Goal: Task Accomplishment & Management: Manage account settings

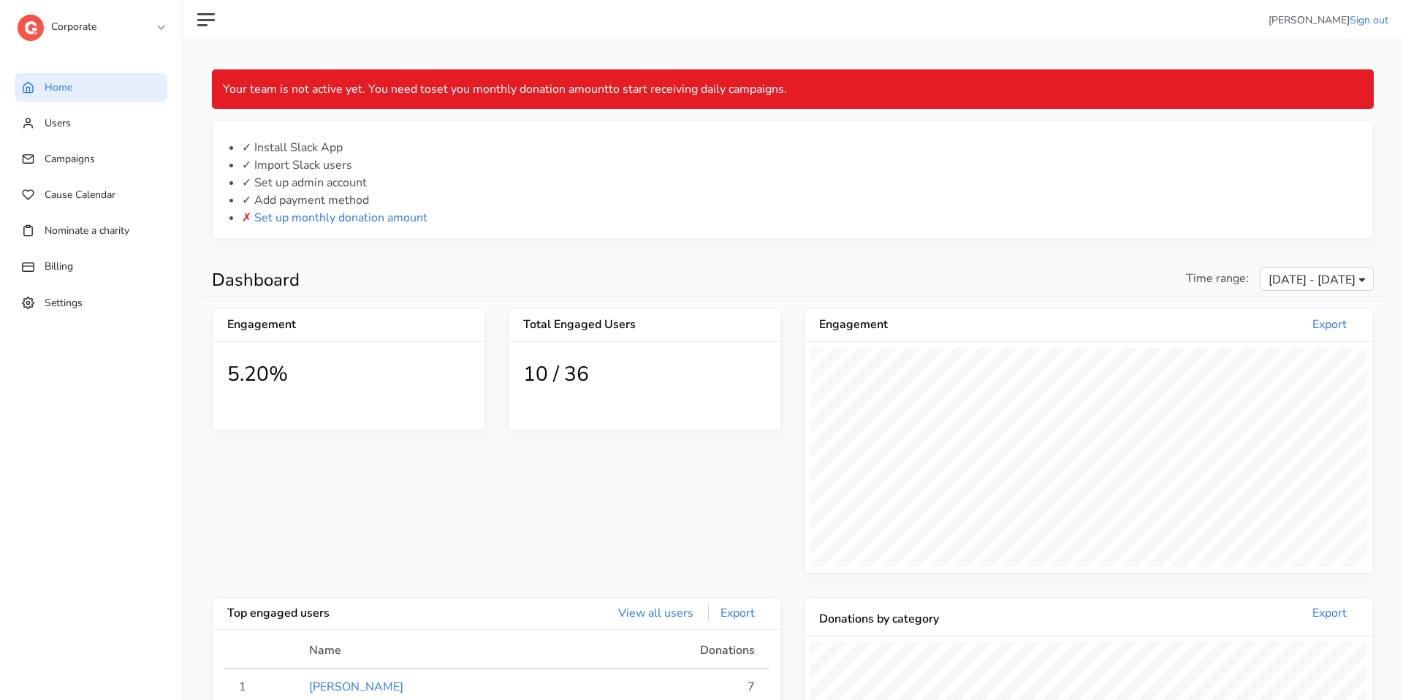
scroll to position [269, 569]
click at [35, 29] on img at bounding box center [31, 28] width 26 height 26
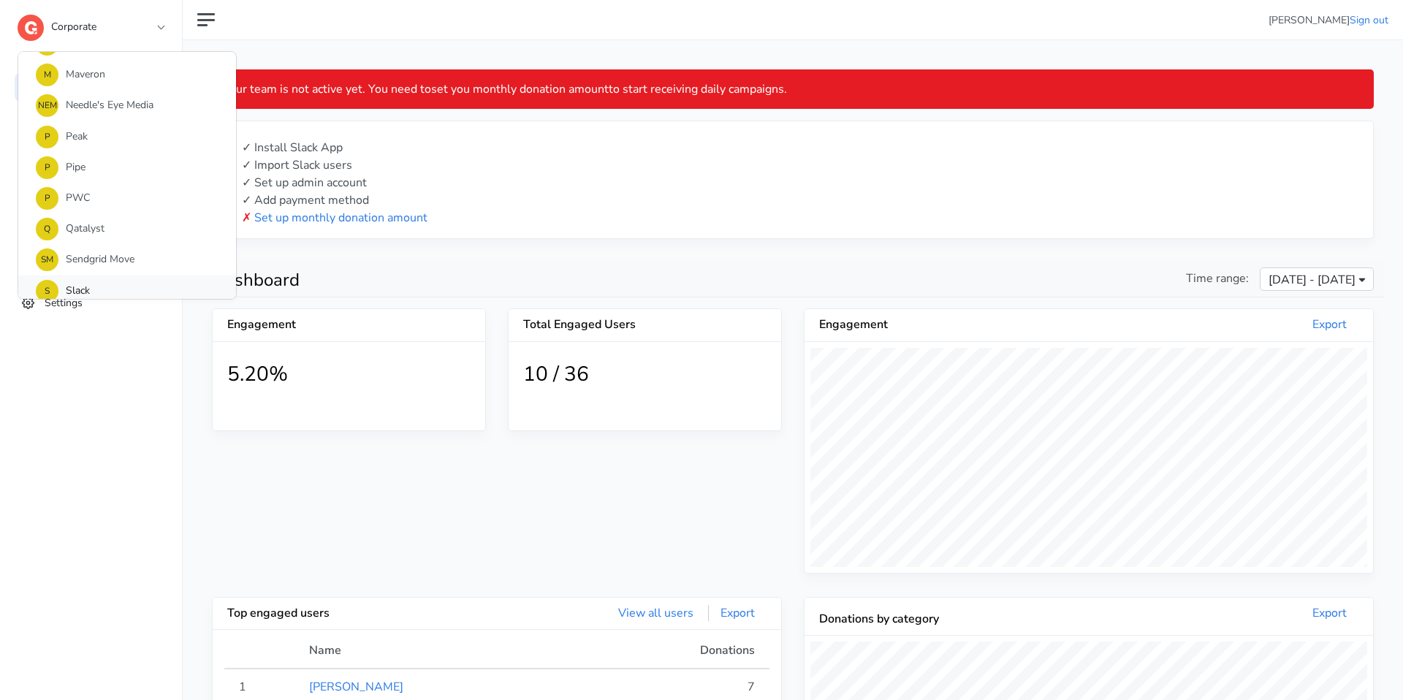
scroll to position [1245, 0]
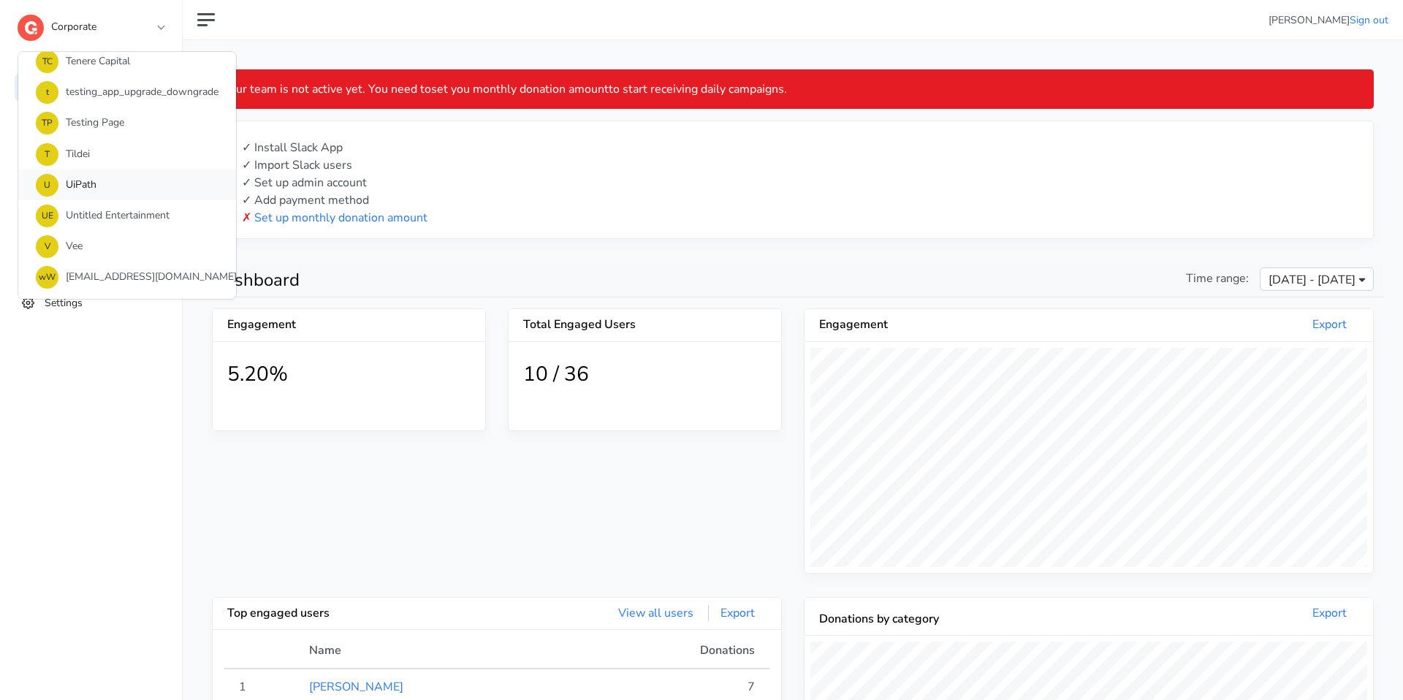
click at [68, 187] on link "U UiPath" at bounding box center [127, 185] width 218 height 31
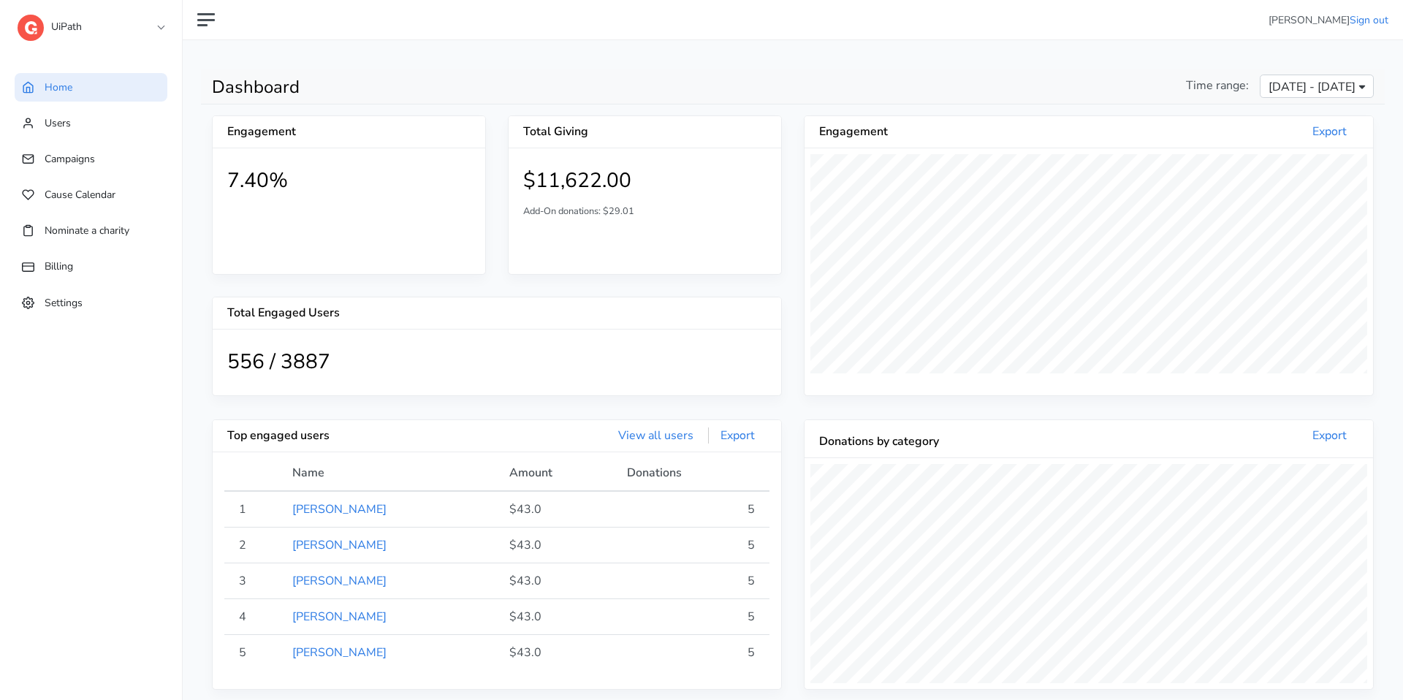
scroll to position [269, 569]
click at [121, 114] on link "Users" at bounding box center [91, 123] width 153 height 29
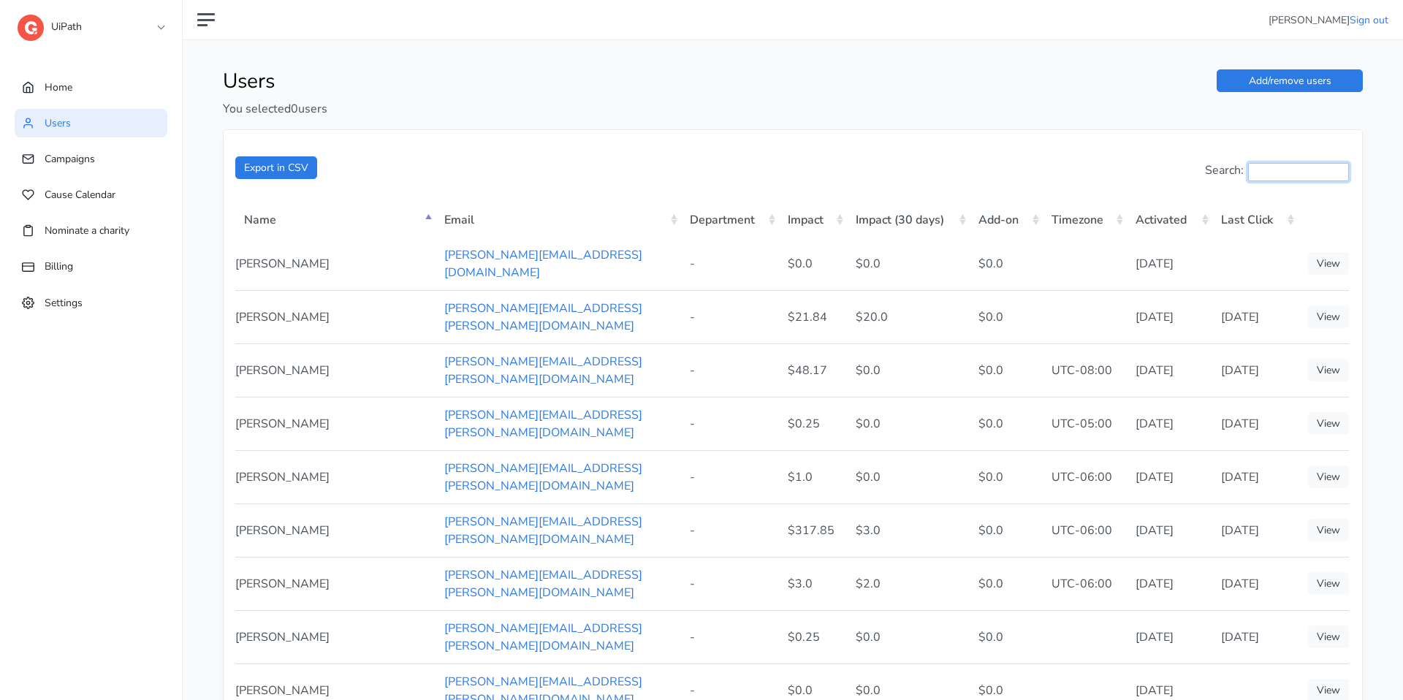
click at [1310, 163] on input "Search:" at bounding box center [1298, 172] width 101 height 18
click at [1308, 86] on link "Add/remove users" at bounding box center [1290, 80] width 146 height 23
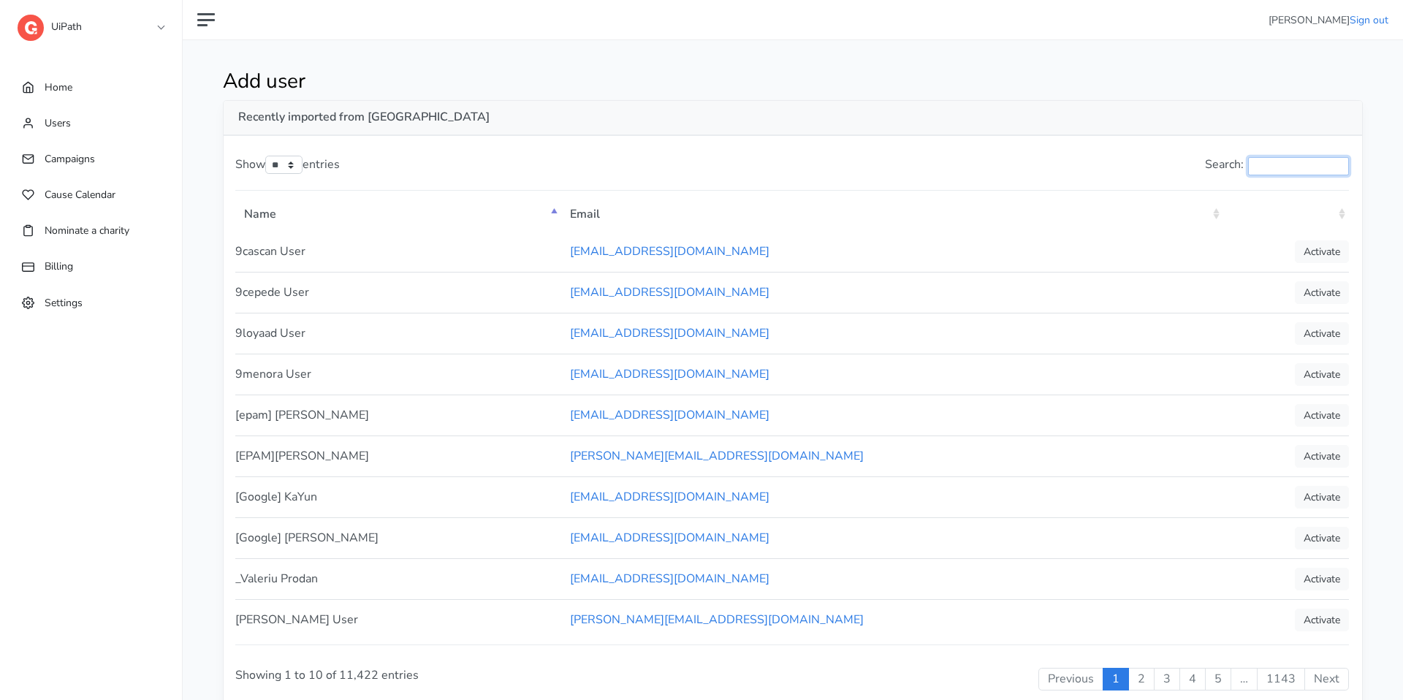
click at [1296, 163] on input "Search:" at bounding box center [1298, 166] width 101 height 18
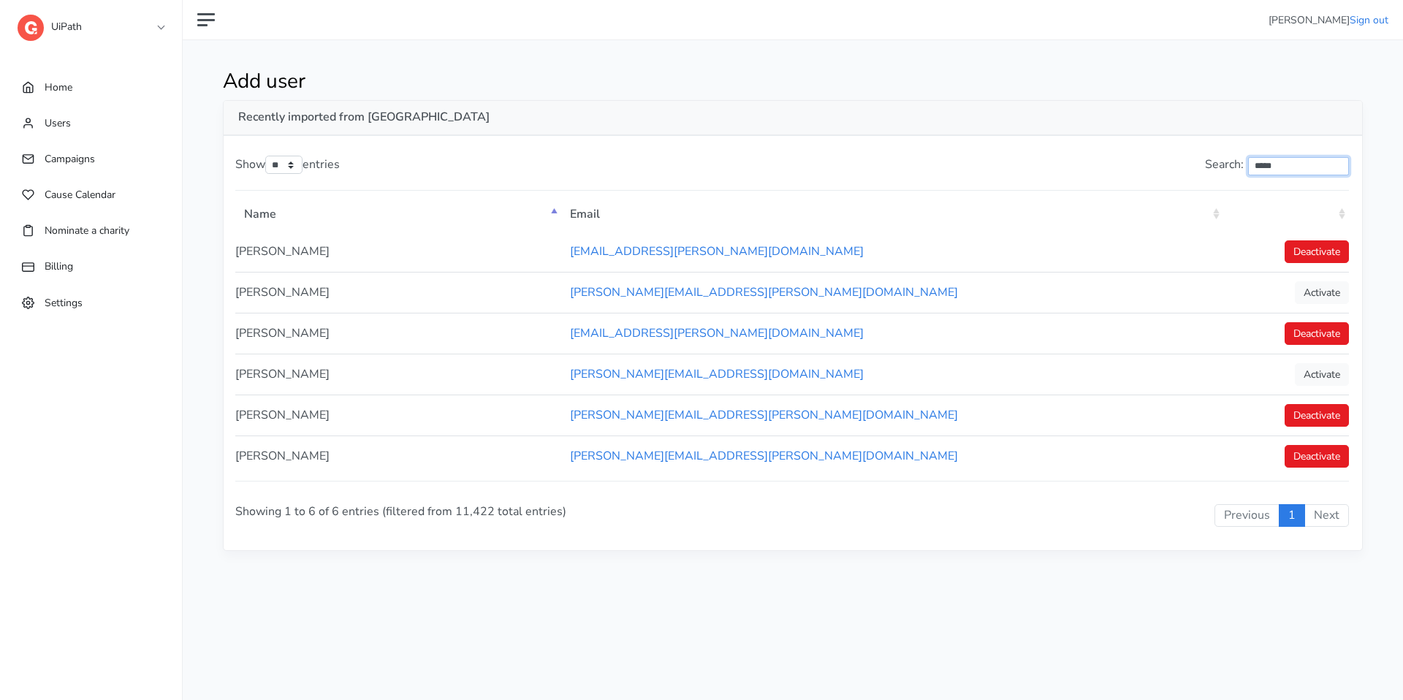
type input "*****"
click at [96, 91] on link "Home" at bounding box center [91, 87] width 153 height 29
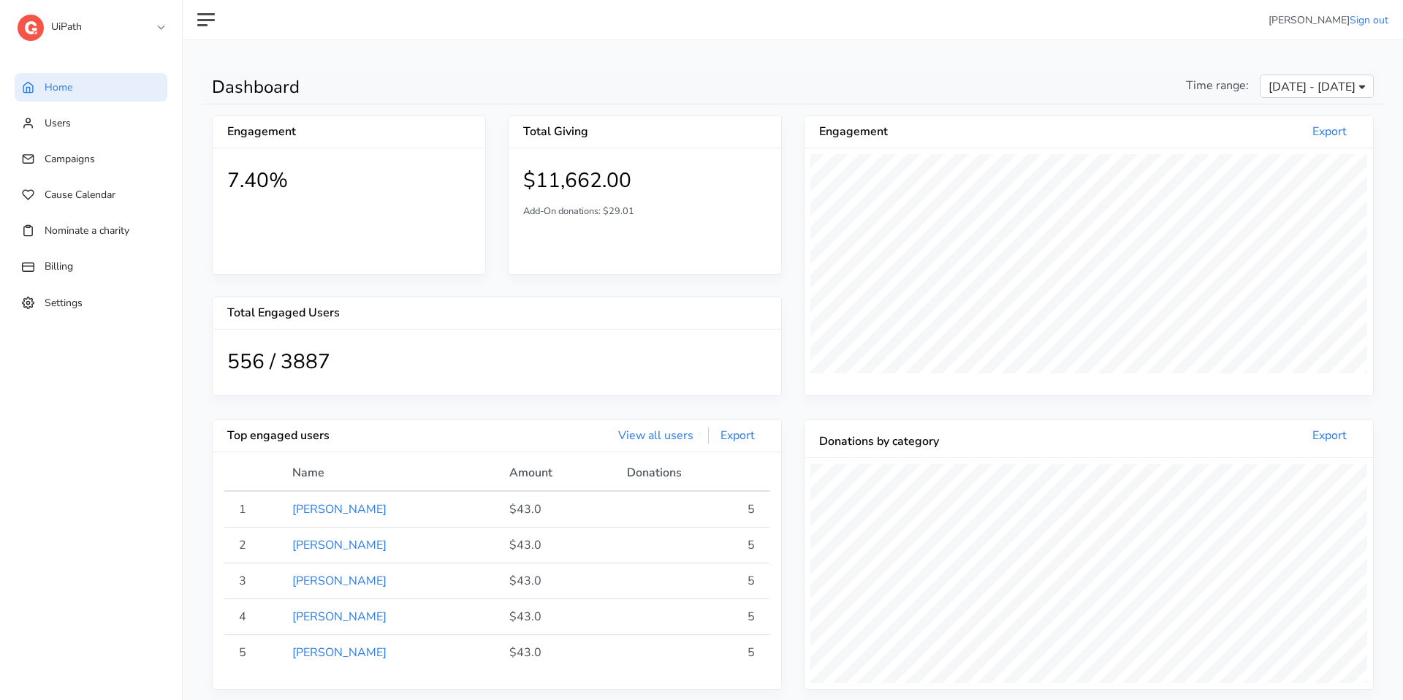
scroll to position [269, 569]
click at [92, 124] on link "Users" at bounding box center [91, 123] width 153 height 29
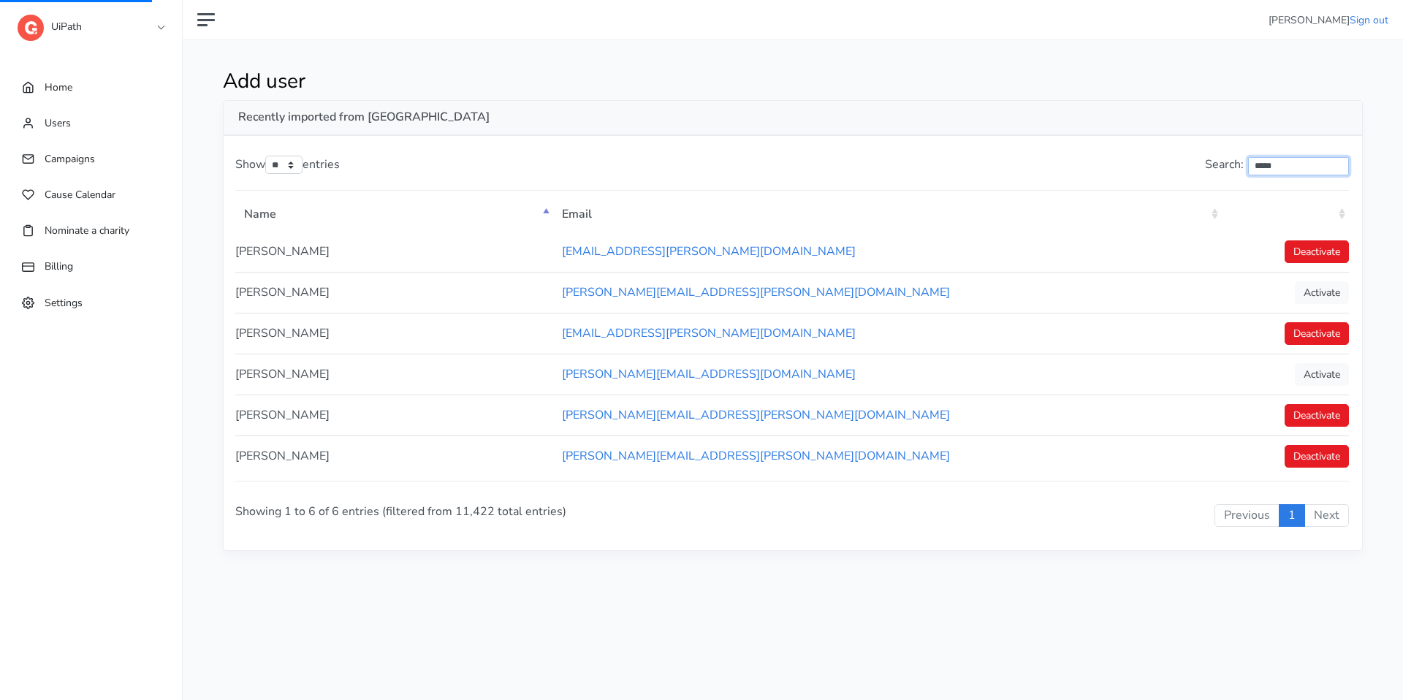
click at [1279, 171] on input "*****" at bounding box center [1298, 166] width 101 height 18
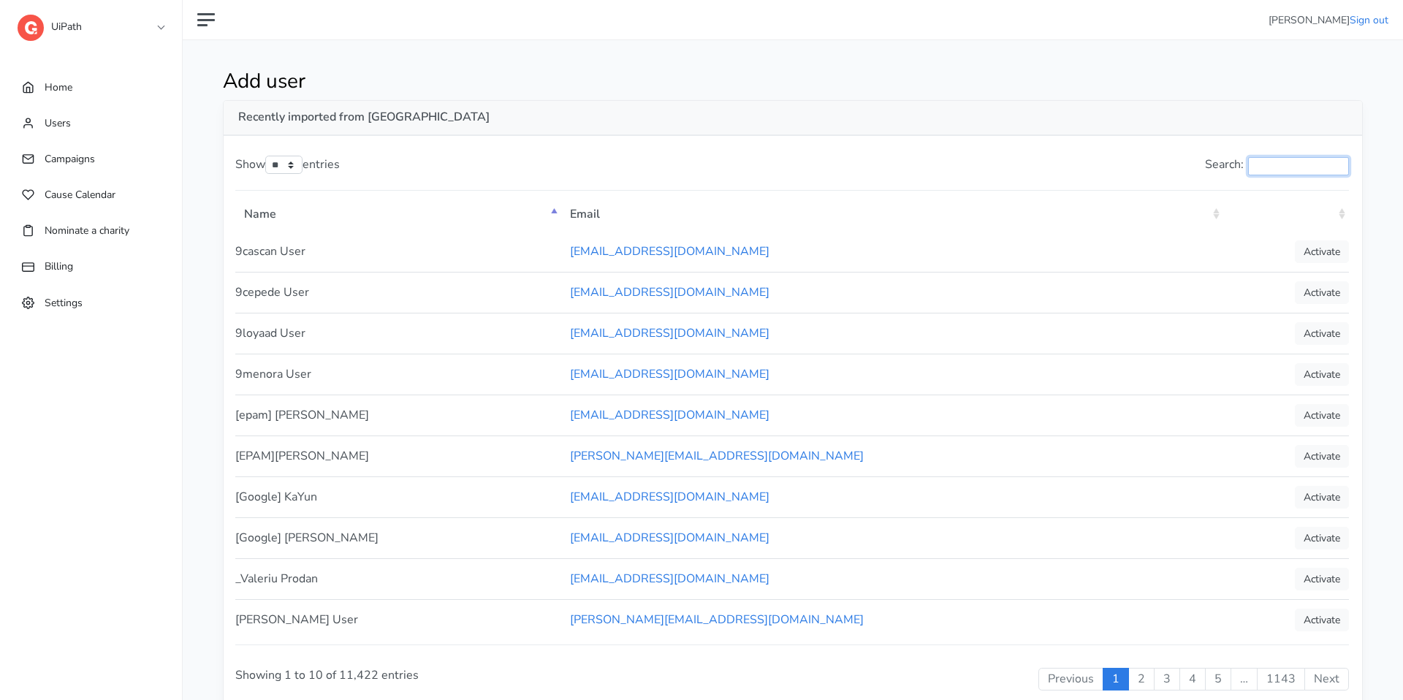
click at [1254, 167] on input "Search:" at bounding box center [1298, 166] width 101 height 18
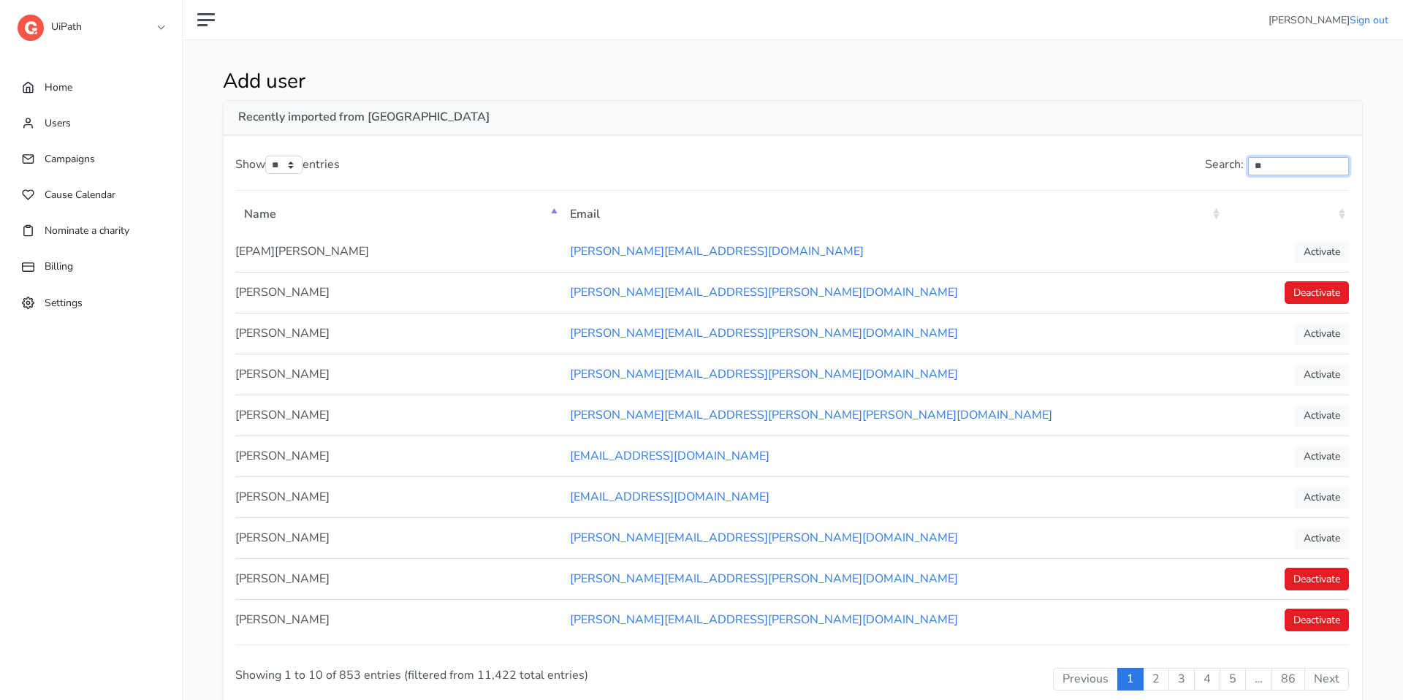
type input "*"
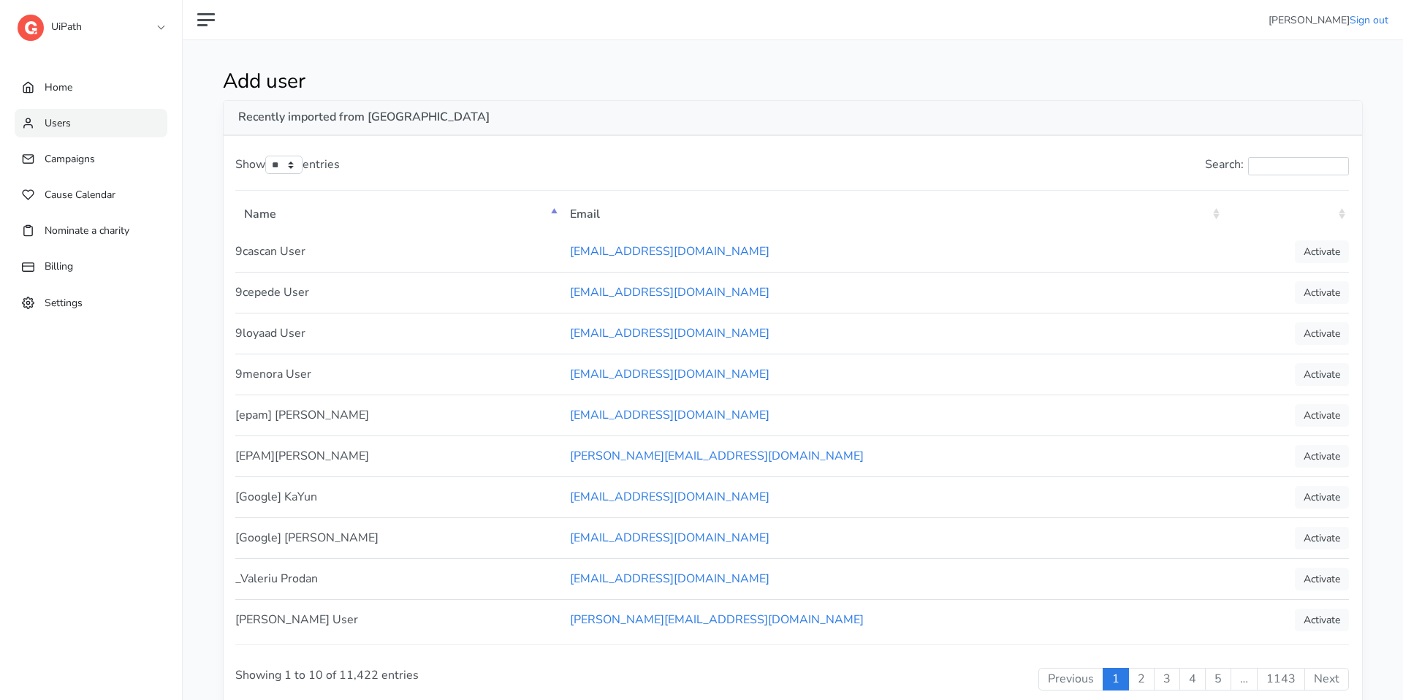
click at [77, 119] on link "Users" at bounding box center [91, 123] width 153 height 29
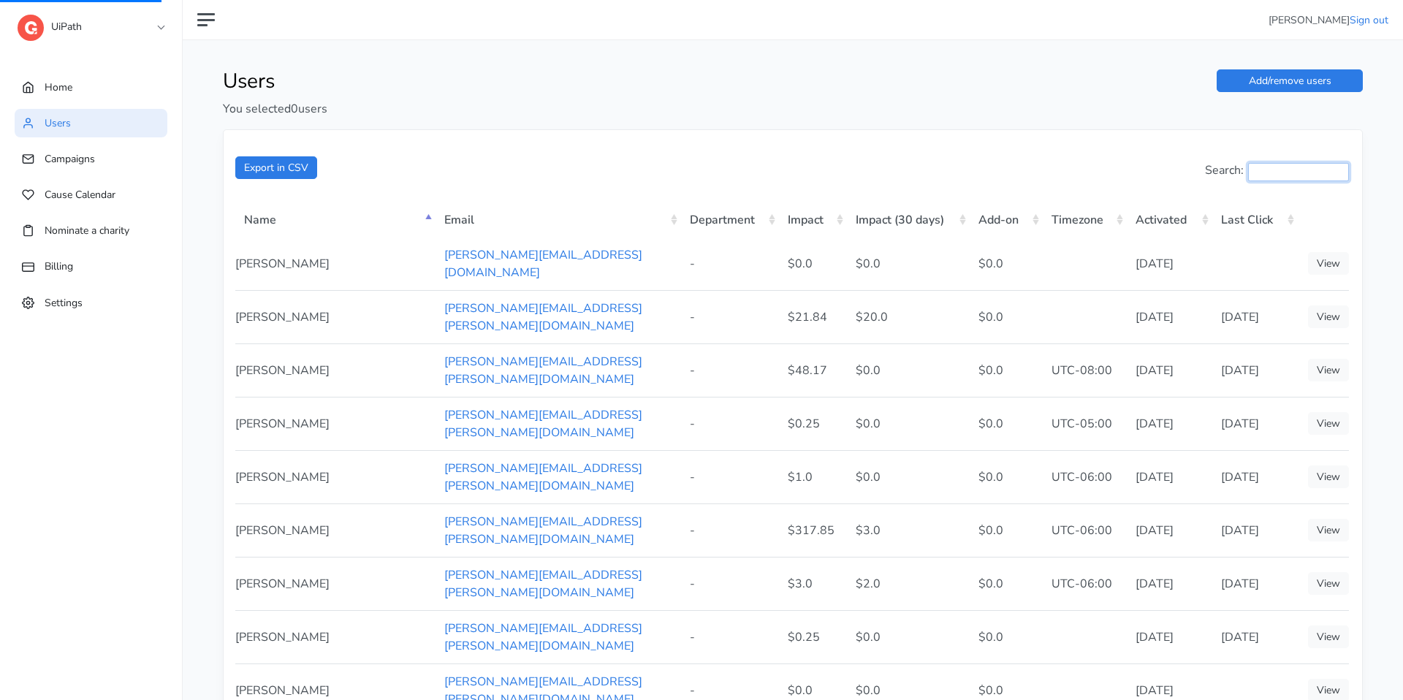
click at [1248, 167] on input "Search:" at bounding box center [1298, 172] width 101 height 18
click at [1259, 171] on input "Search:" at bounding box center [1298, 172] width 101 height 18
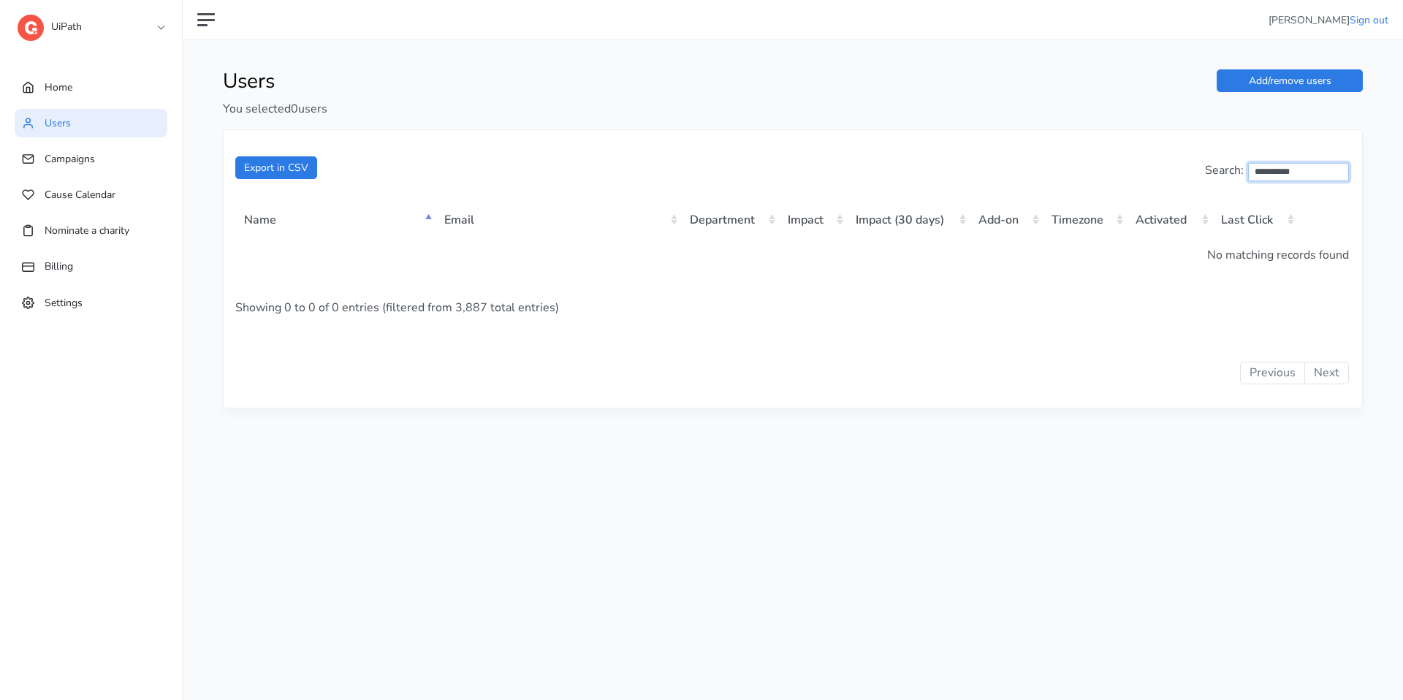
type input "**********"
click at [134, 37] on div "UiPath 1 1SE a [PERSON_NAME] B BCG B BeanieSpace B [DOMAIN_NAME] B [PERSON_NAME…" at bounding box center [91, 29] width 146 height 58
click at [134, 34] on link "UiPath" at bounding box center [91, 23] width 146 height 26
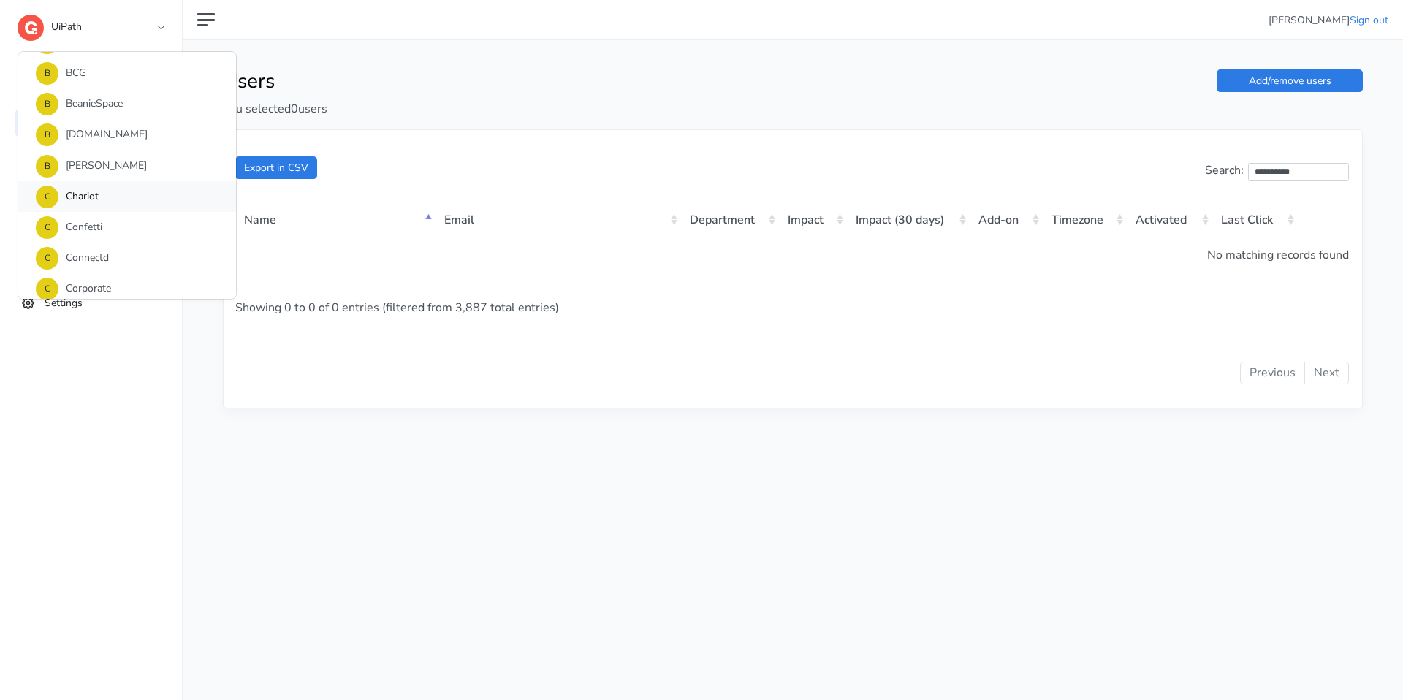
scroll to position [65, 0]
click at [88, 290] on link "C Corporate" at bounding box center [127, 285] width 218 height 31
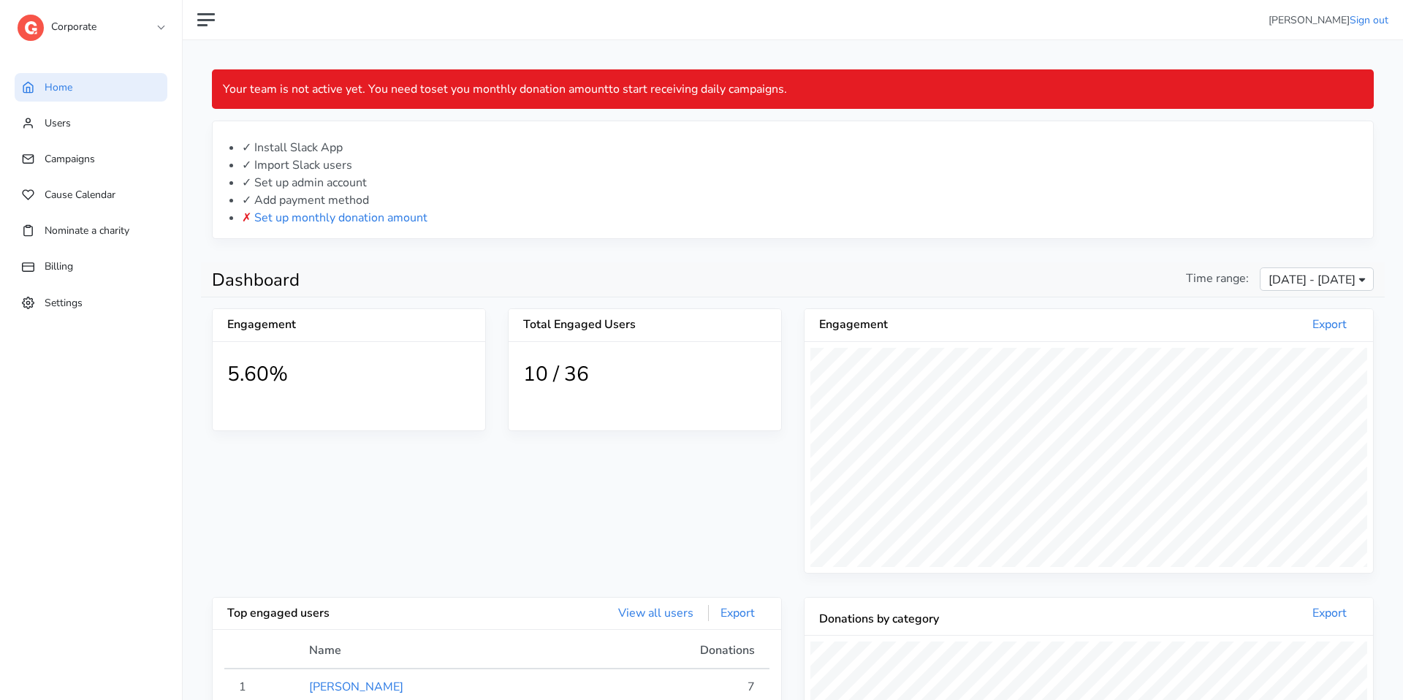
scroll to position [269, 569]
click at [72, 115] on link "Users" at bounding box center [91, 123] width 153 height 29
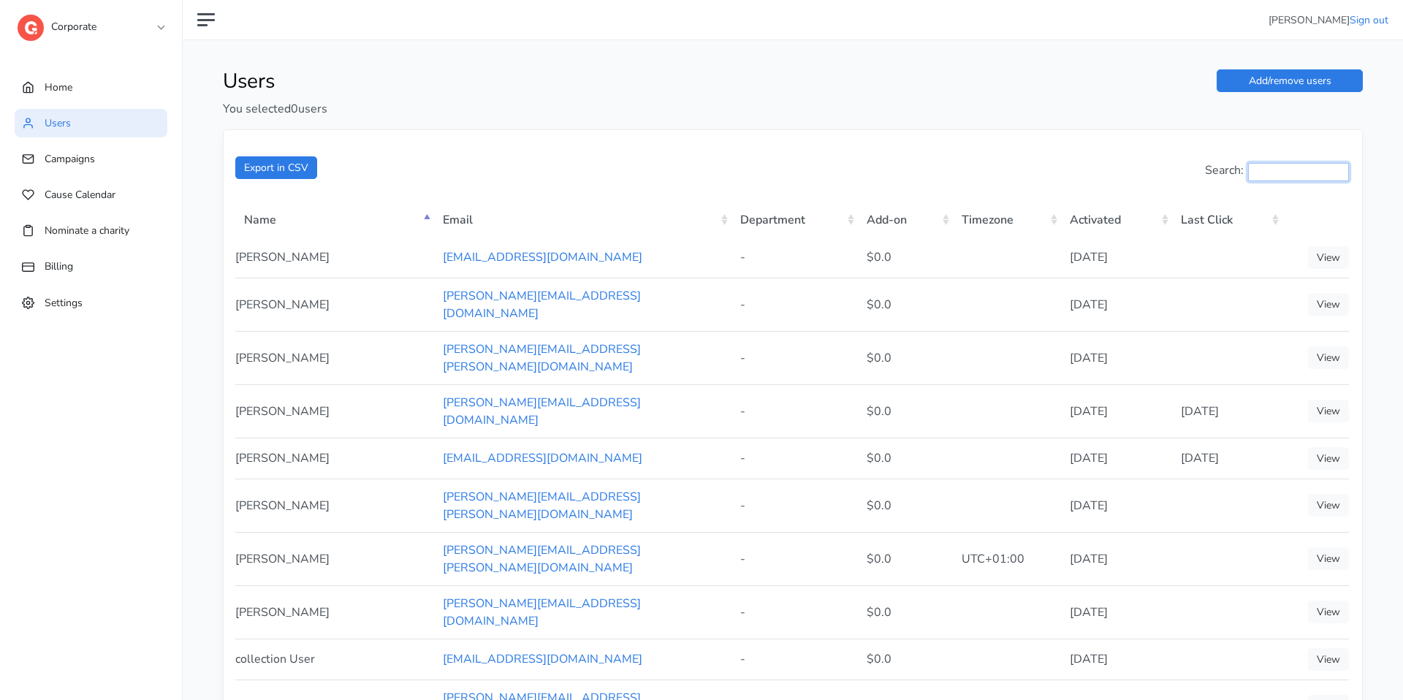
click at [1269, 171] on input "Search:" at bounding box center [1298, 172] width 101 height 18
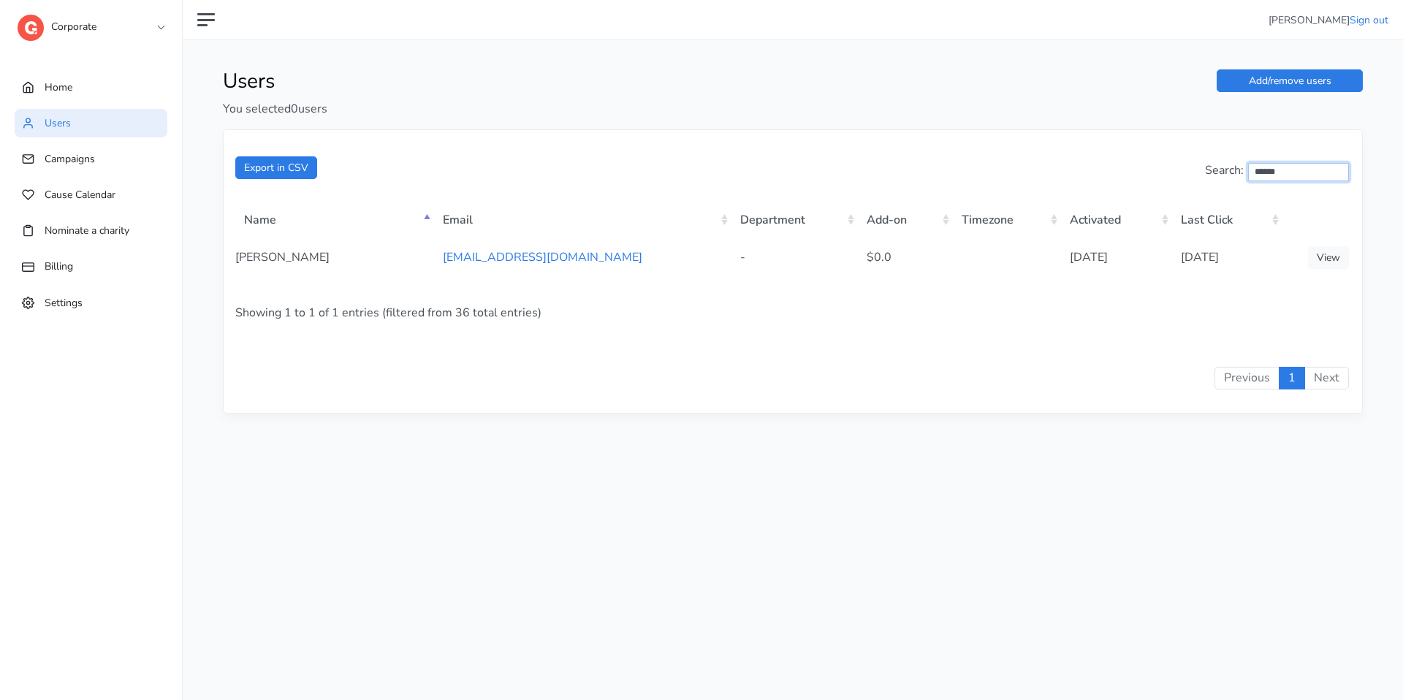
click at [1269, 167] on input "******" at bounding box center [1298, 172] width 101 height 18
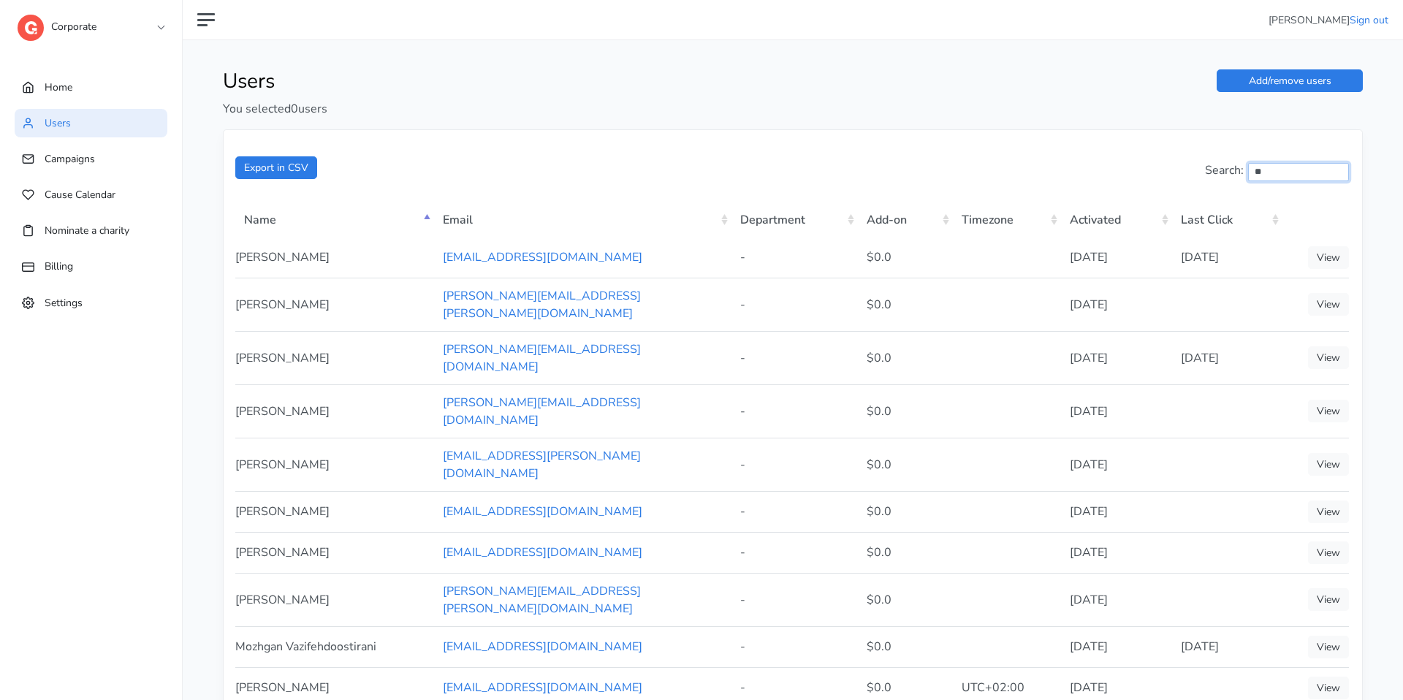
type input "*"
